Goal: Task Accomplishment & Management: Manage account settings

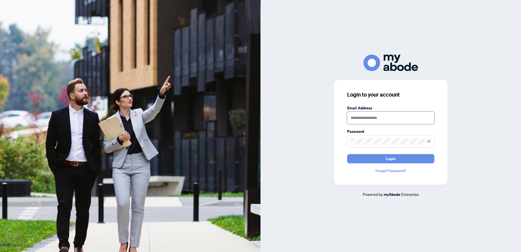
click at [370, 119] on input "text" at bounding box center [390, 118] width 87 height 13
type input "**********"
click at [390, 160] on span "Login" at bounding box center [391, 158] width 10 height 9
